Goal: Navigation & Orientation: Find specific page/section

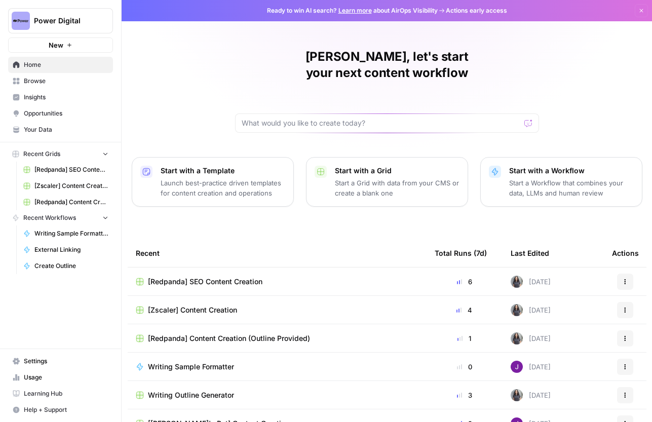
click at [281, 237] on div "[PERSON_NAME], let's start your next content workflow Start with a Template Lau…" at bounding box center [387, 241] width 530 height 482
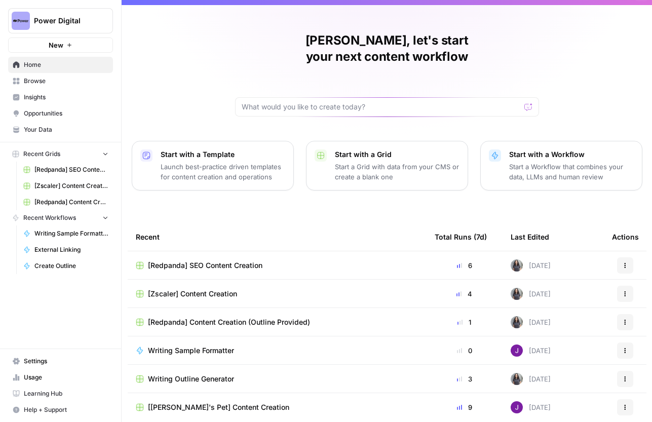
scroll to position [60, 0]
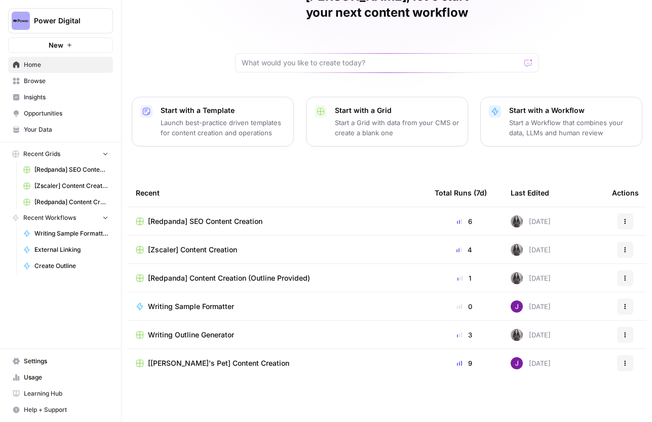
click at [46, 127] on span "Your Data" at bounding box center [66, 129] width 85 height 9
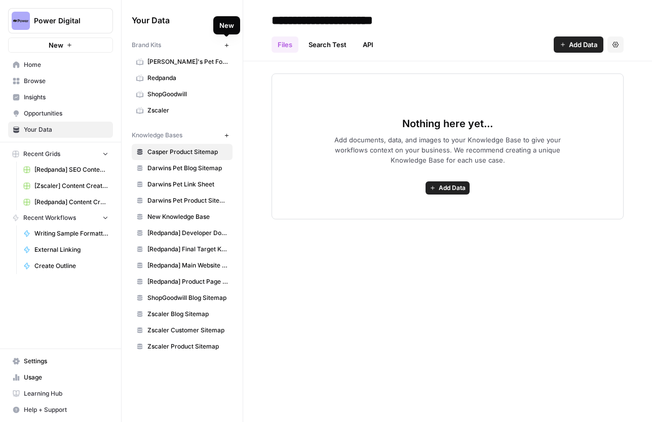
click at [173, 78] on span "Redpanda" at bounding box center [187, 77] width 81 height 9
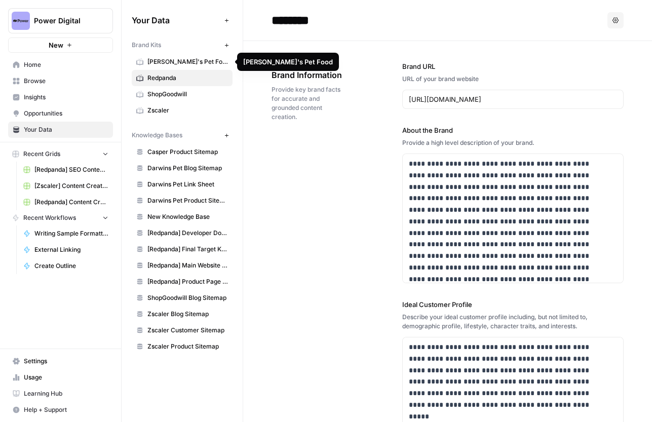
click at [176, 61] on span "[PERSON_NAME]'s Pet Food" at bounding box center [187, 61] width 81 height 9
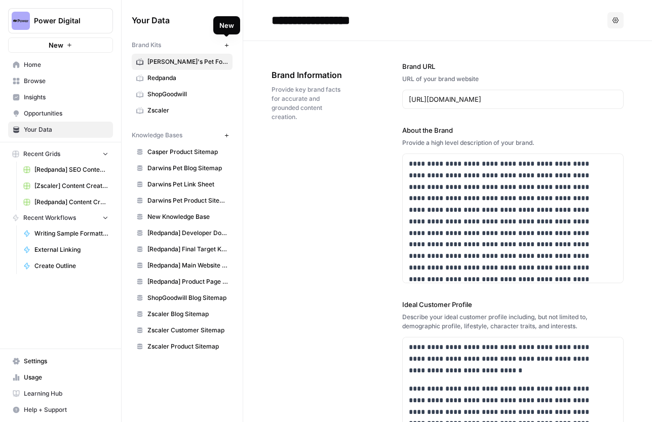
click at [226, 46] on icon "button" at bounding box center [226, 45] width 4 height 4
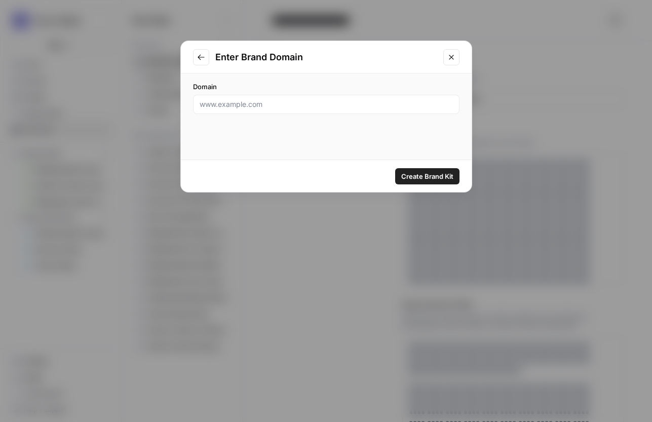
click at [449, 59] on icon "Close modal" at bounding box center [451, 57] width 5 height 5
